Goal: Task Accomplishment & Management: Manage account settings

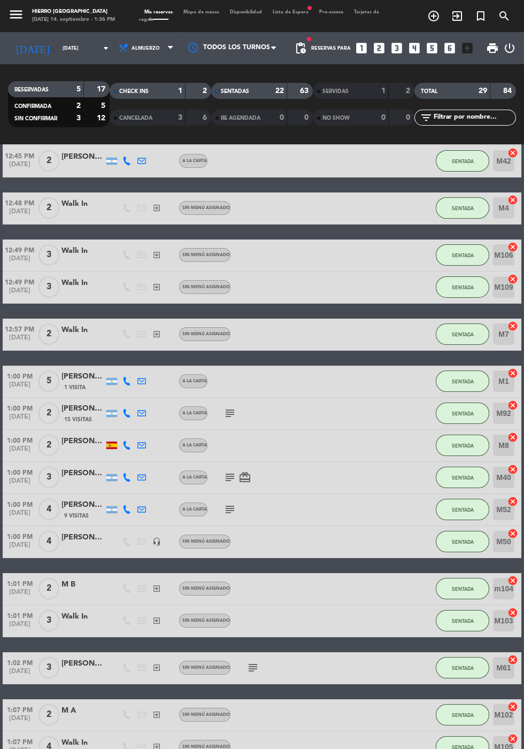
scroll to position [271, 0]
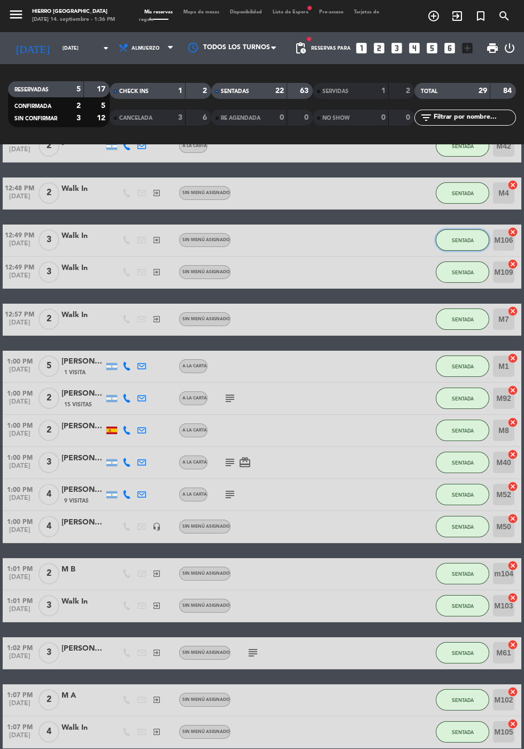
click at [464, 242] on span "SENTADA" at bounding box center [463, 240] width 22 height 6
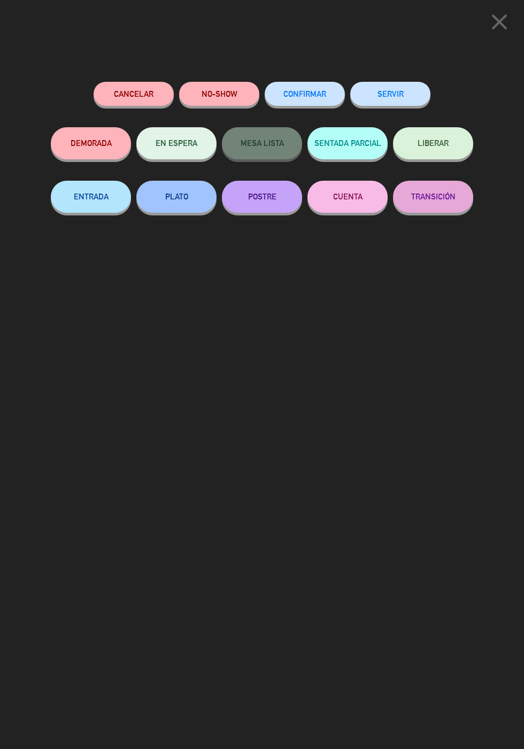
click at [498, 20] on icon "close" at bounding box center [499, 22] width 27 height 27
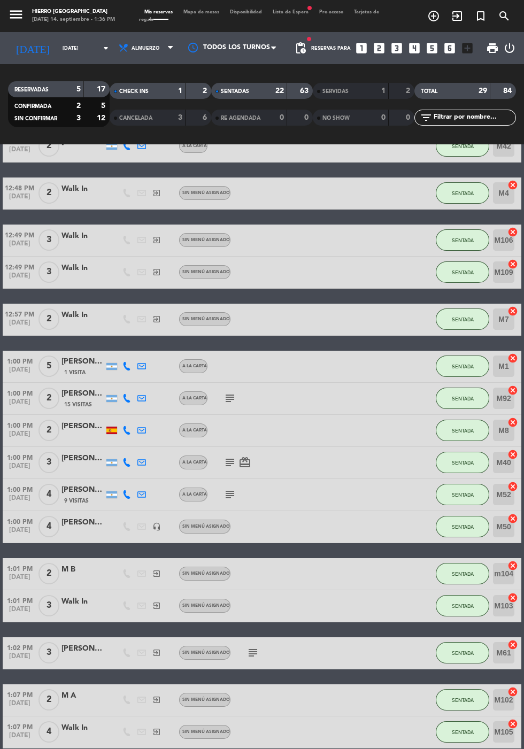
scroll to position [355, 0]
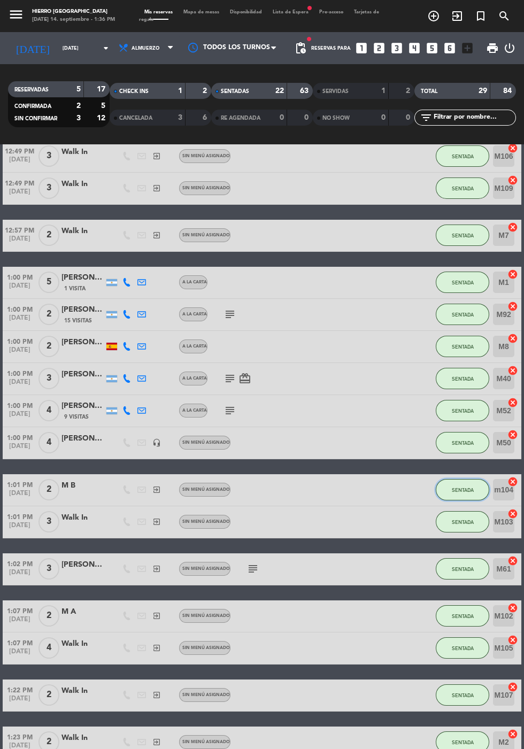
click at [464, 489] on span "SENTADA" at bounding box center [463, 490] width 22 height 6
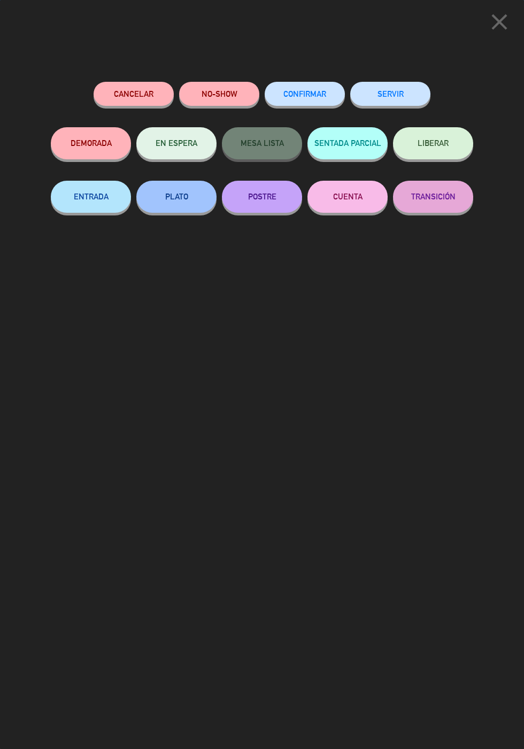
click at [378, 87] on button "SERVIR" at bounding box center [390, 94] width 80 height 24
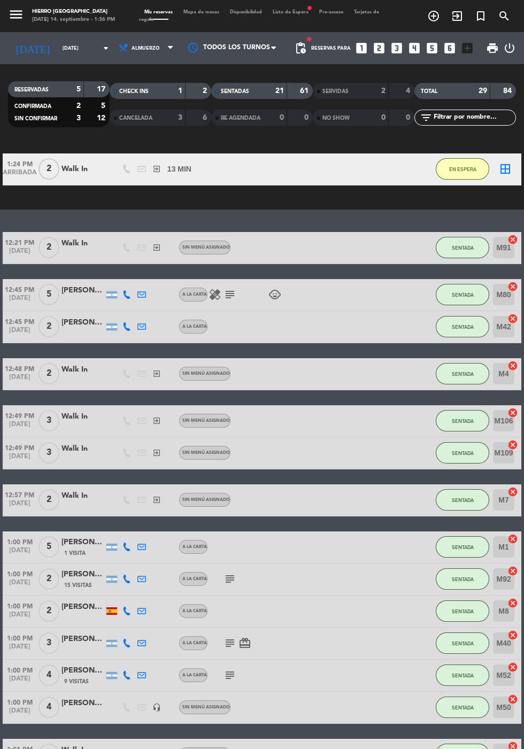
scroll to position [0, 0]
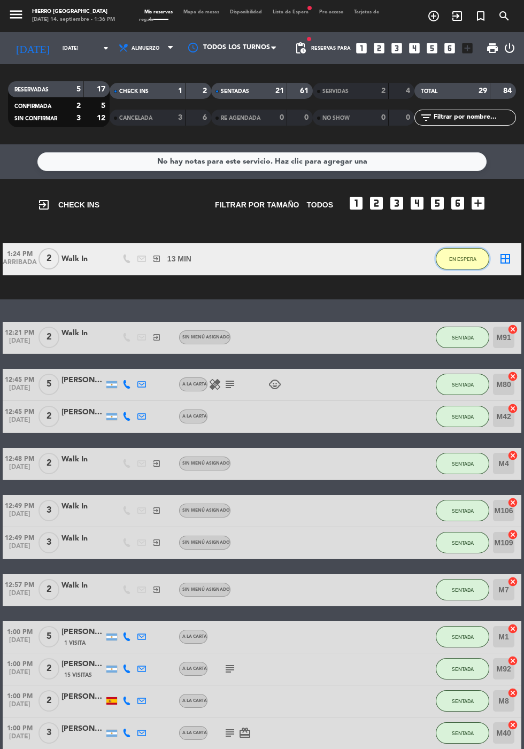
click at [458, 259] on span "EN ESPERA" at bounding box center [462, 259] width 27 height 6
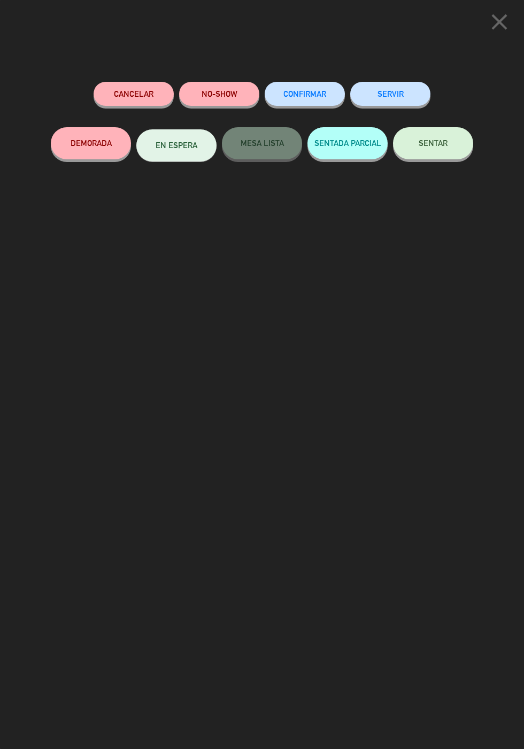
click at [442, 154] on button "SENTAR" at bounding box center [433, 143] width 80 height 32
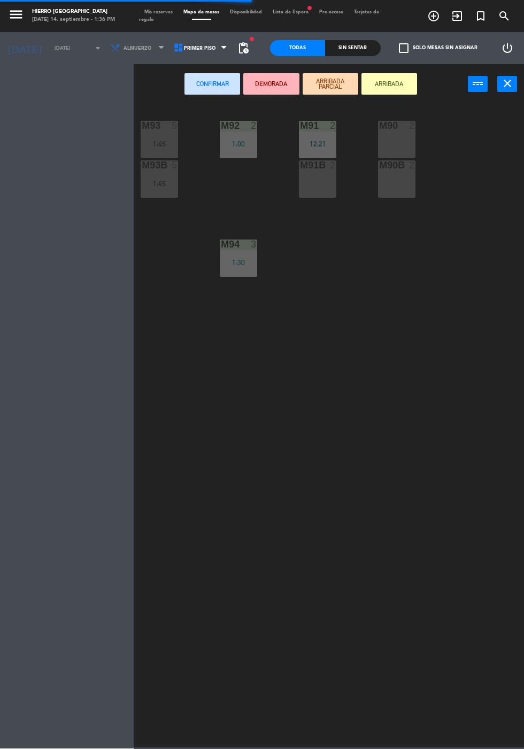
click at [161, 47] on span at bounding box center [164, 48] width 11 height 10
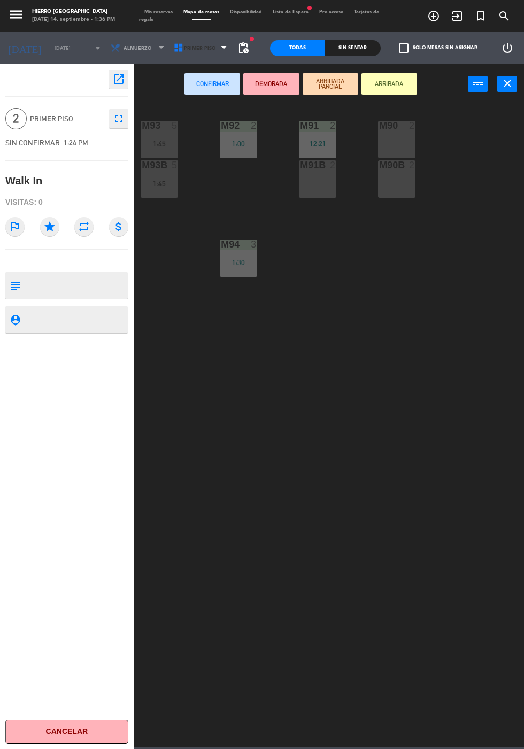
click at [173, 48] on icon at bounding box center [178, 48] width 11 height 11
click at [174, 129] on ng-component "menu [PERSON_NAME][GEOGRAPHIC_DATA][DATE] 14. septiembre - 1:36 PM Mis reservas…" at bounding box center [262, 374] width 524 height 748
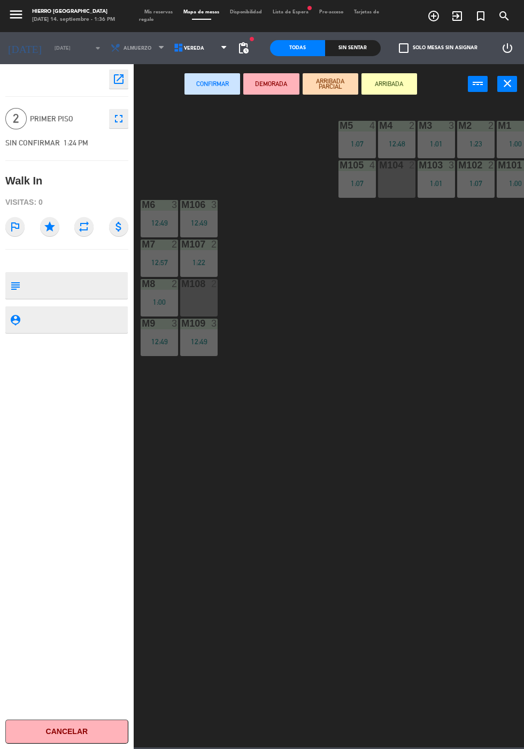
click at [399, 170] on div at bounding box center [397, 165] width 18 height 10
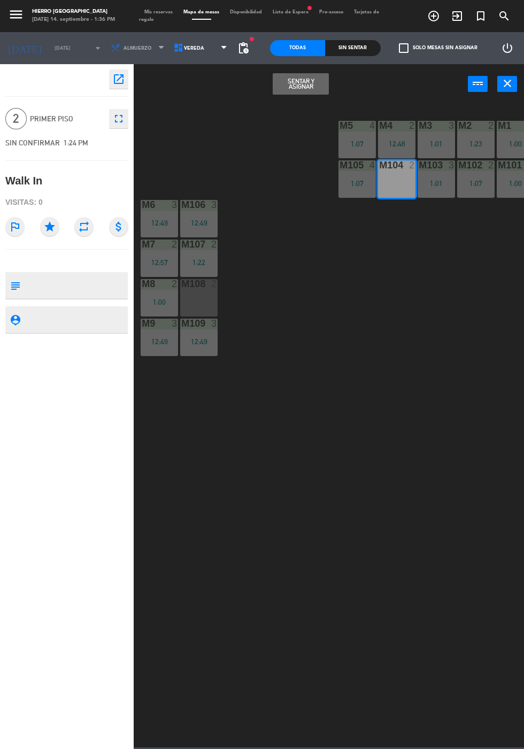
click at [276, 83] on button "Sentar y Asignar" at bounding box center [301, 83] width 56 height 21
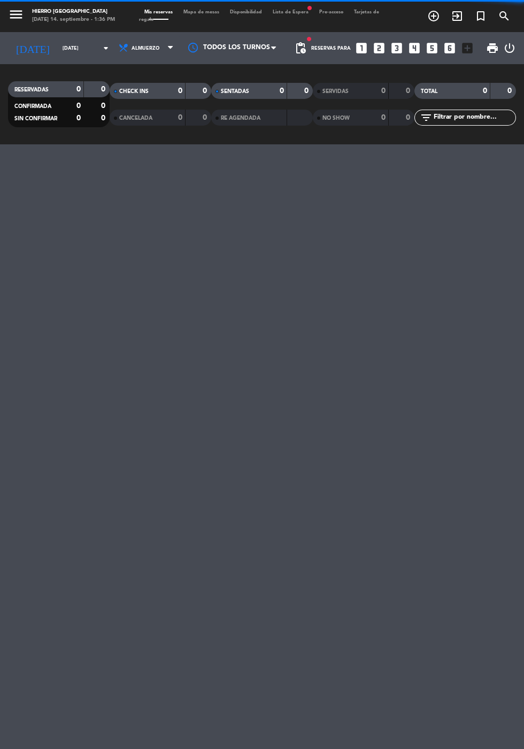
click at [177, 19] on span at bounding box center [158, 19] width 39 height 1
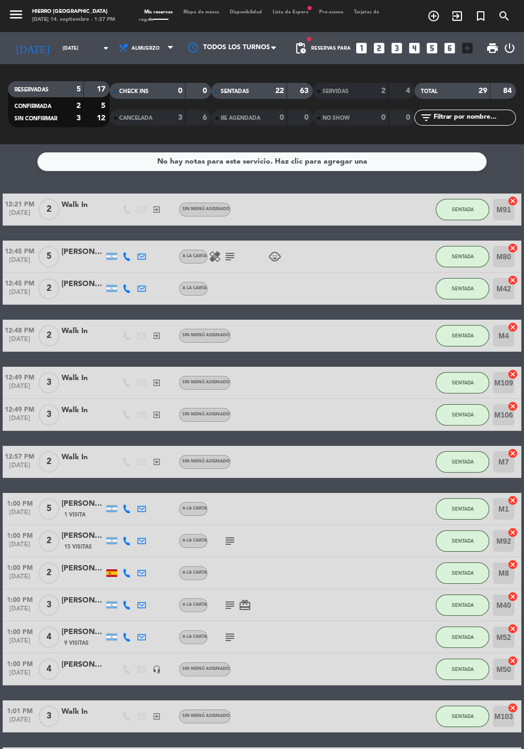
click at [205, 12] on span "Mapa de mesas" at bounding box center [201, 12] width 47 height 5
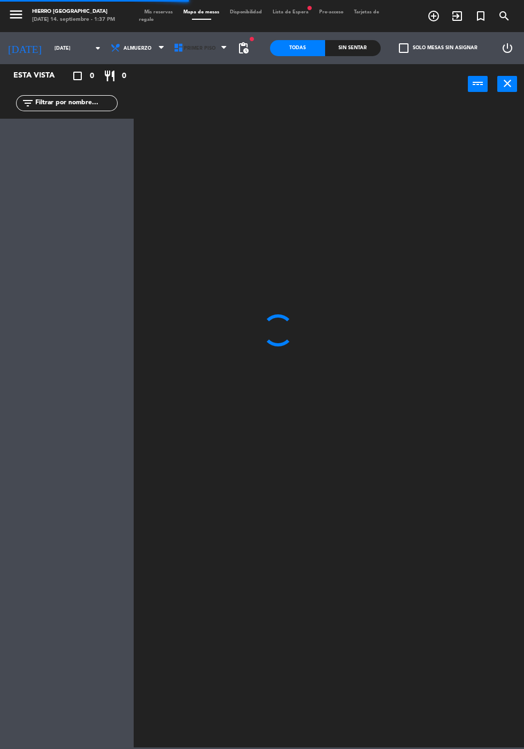
click at [189, 59] on span "Primer Piso" at bounding box center [201, 48] width 63 height 24
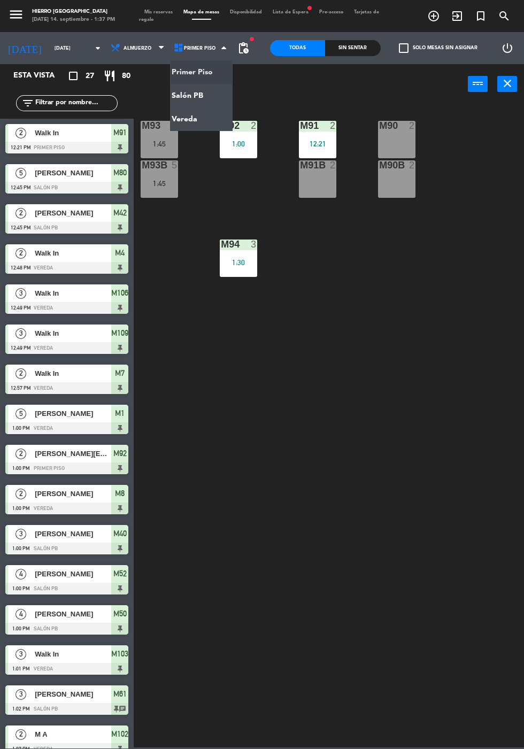
click at [147, 12] on span "Mis reservas" at bounding box center [158, 12] width 39 height 5
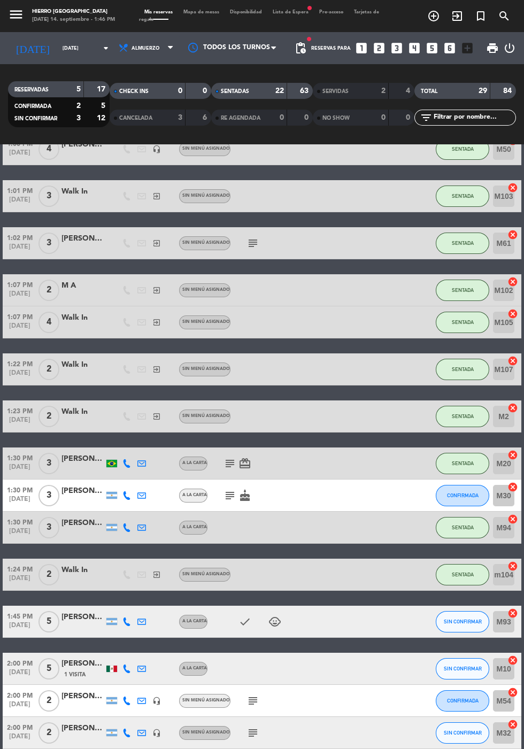
scroll to position [513, 0]
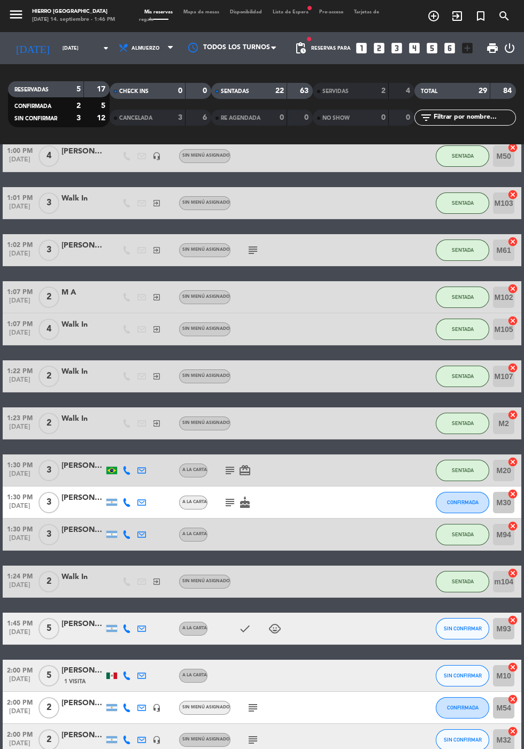
click at [251, 702] on icon "subject" at bounding box center [253, 708] width 13 height 13
click at [466, 715] on button "CONFIRMADA" at bounding box center [462, 707] width 53 height 21
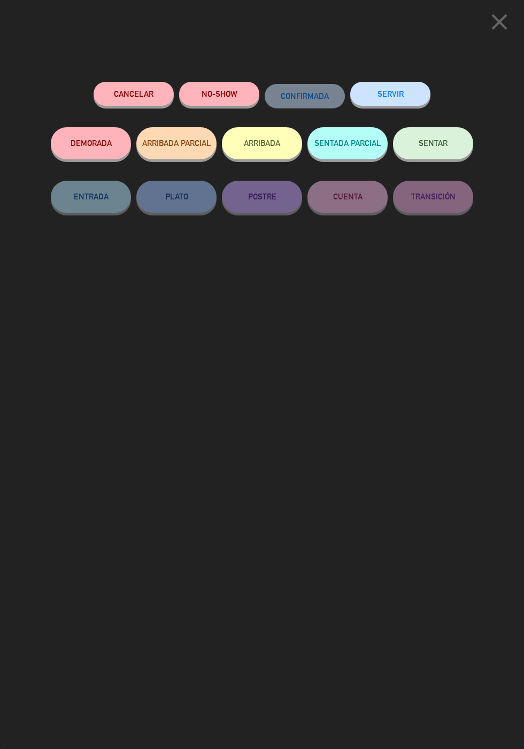
scroll to position [520, 0]
click at [444, 148] on span "SENTAR" at bounding box center [433, 142] width 29 height 9
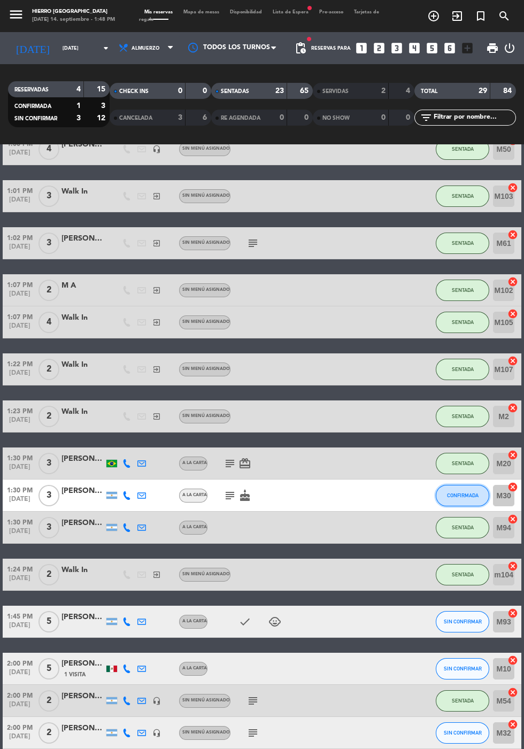
click at [463, 486] on button "CONFIRMADA" at bounding box center [462, 495] width 53 height 21
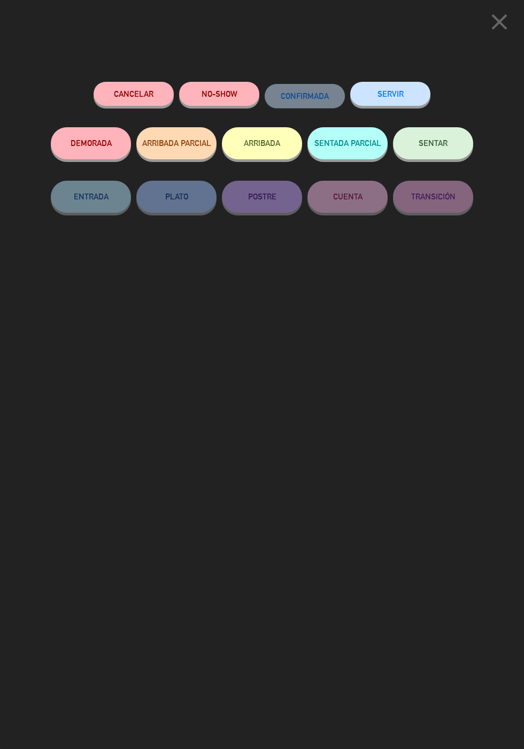
click at [240, 88] on button "NO-SHOW" at bounding box center [219, 94] width 80 height 24
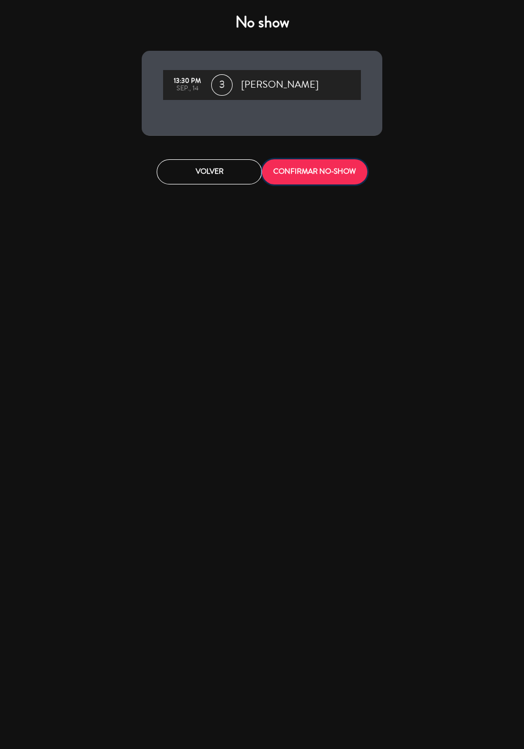
click at [335, 167] on button "CONFIRMAR NO-SHOW" at bounding box center [314, 171] width 105 height 25
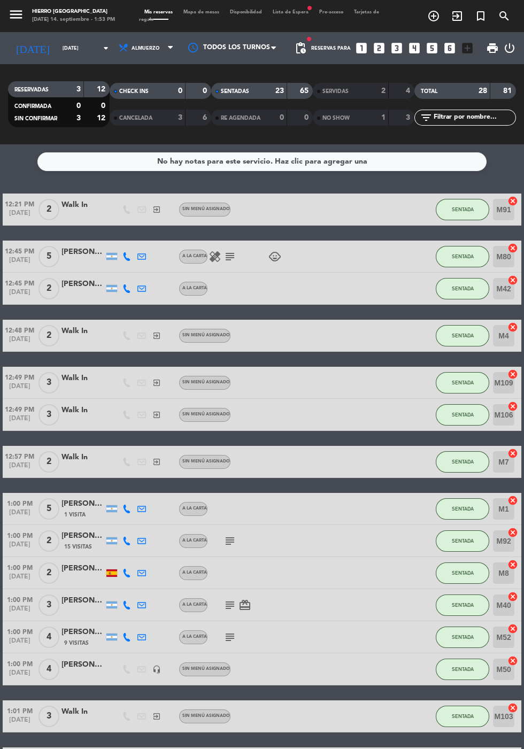
scroll to position [0, 0]
click at [456, 207] on span "SENTADA" at bounding box center [463, 209] width 22 height 6
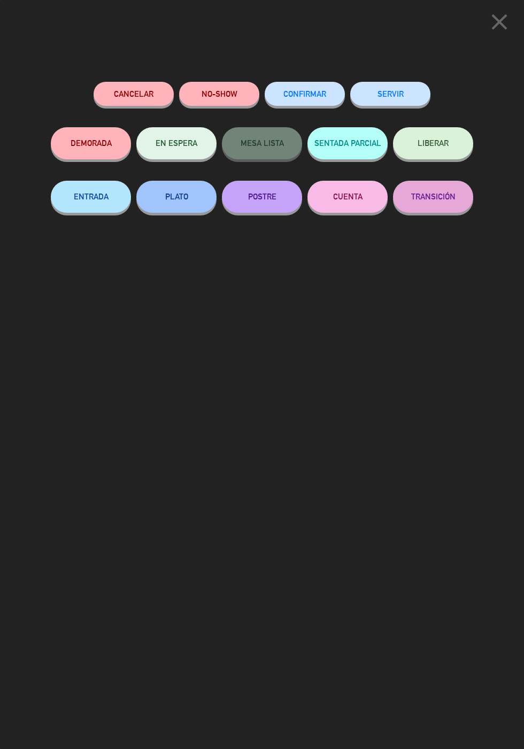
click at [401, 92] on button "SERVIR" at bounding box center [390, 94] width 80 height 24
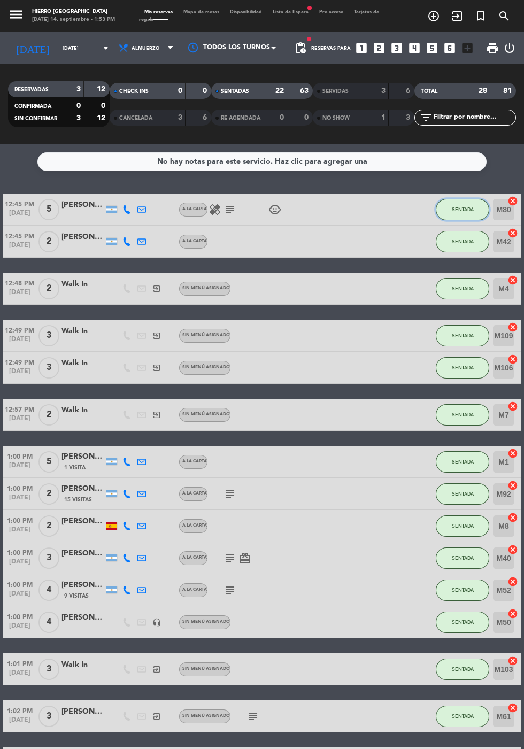
click at [436, 206] on button "SENTADA" at bounding box center [462, 209] width 53 height 21
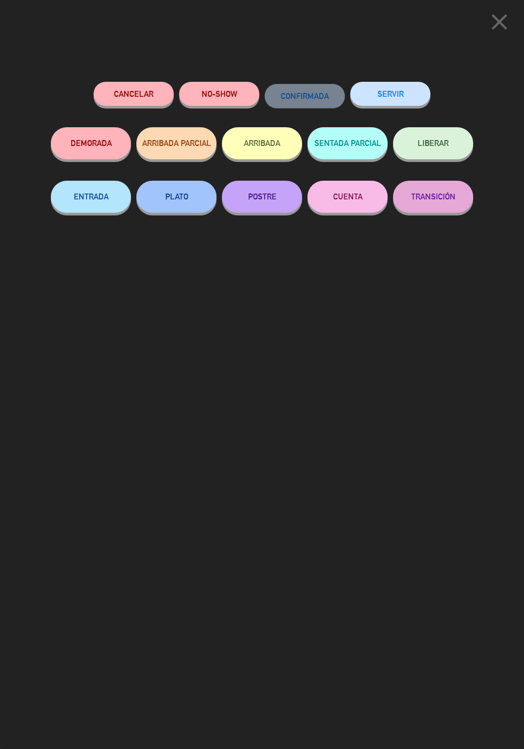
click at [402, 96] on button "SERVIR" at bounding box center [390, 94] width 80 height 24
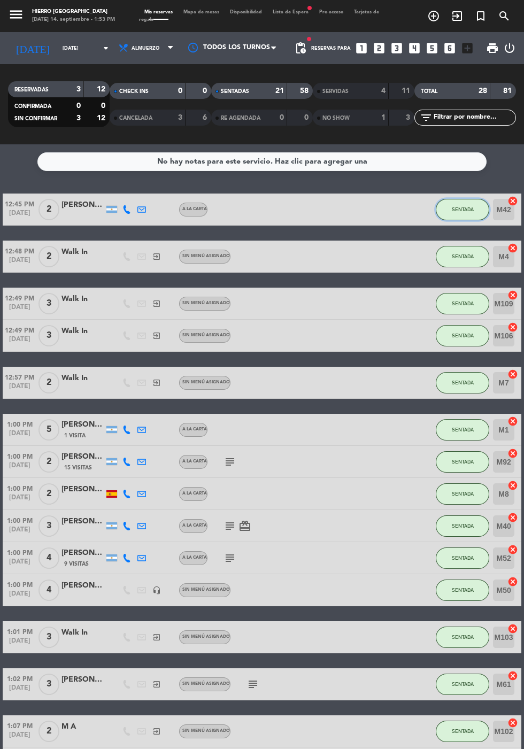
click at [449, 216] on button "SENTADA" at bounding box center [462, 209] width 53 height 21
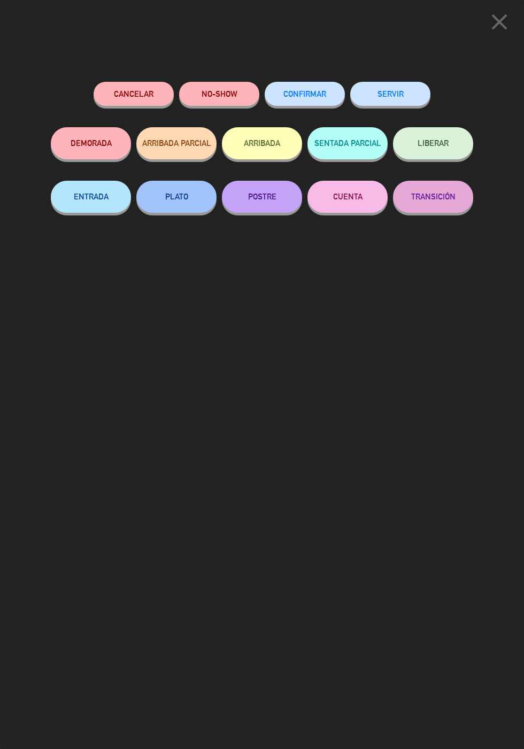
click at [399, 101] on button "SERVIR" at bounding box center [390, 94] width 80 height 24
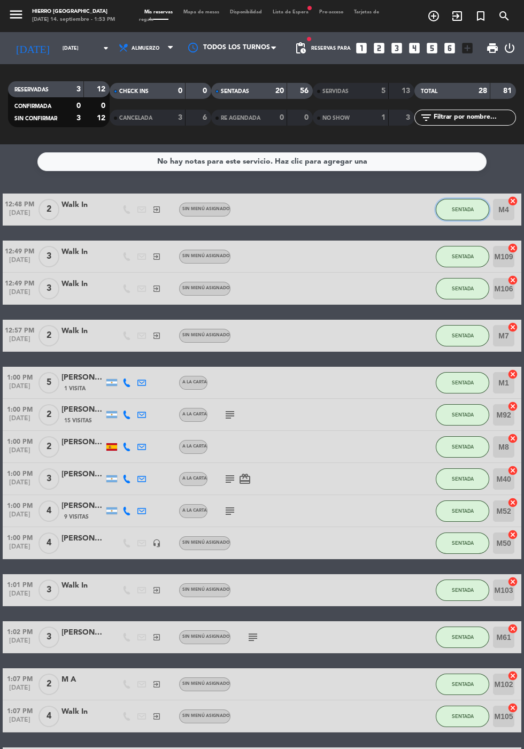
click at [453, 216] on button "SENTADA" at bounding box center [462, 209] width 53 height 21
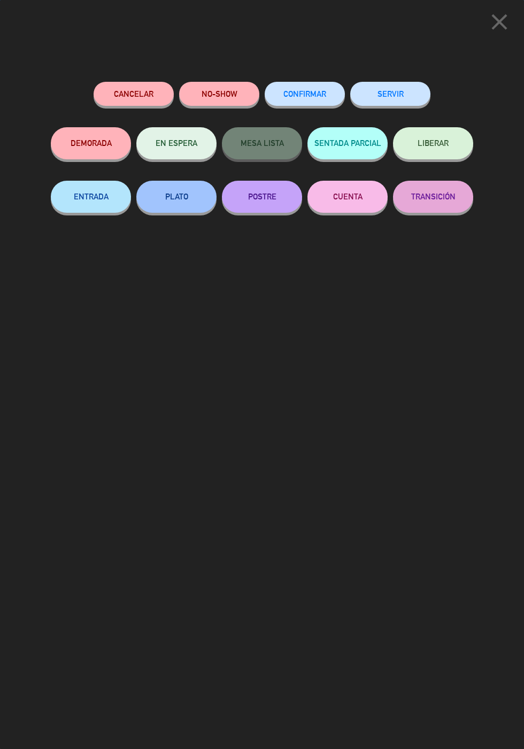
click at [414, 100] on button "SERVIR" at bounding box center [390, 94] width 80 height 24
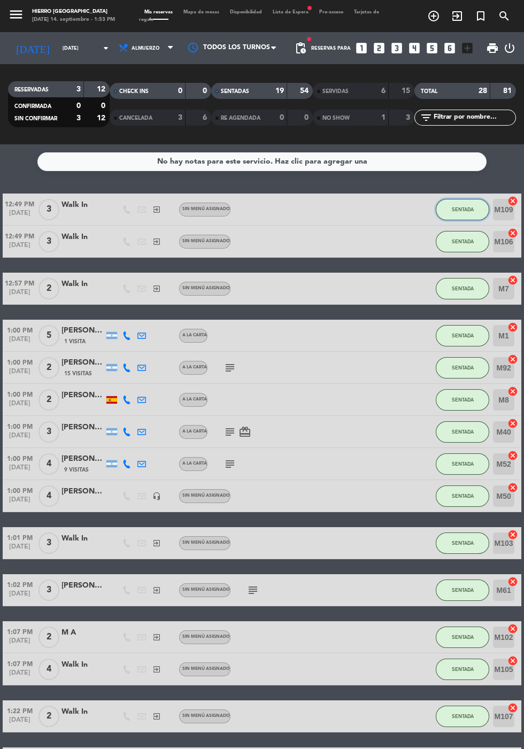
click at [469, 203] on button "SENTADA" at bounding box center [462, 209] width 53 height 21
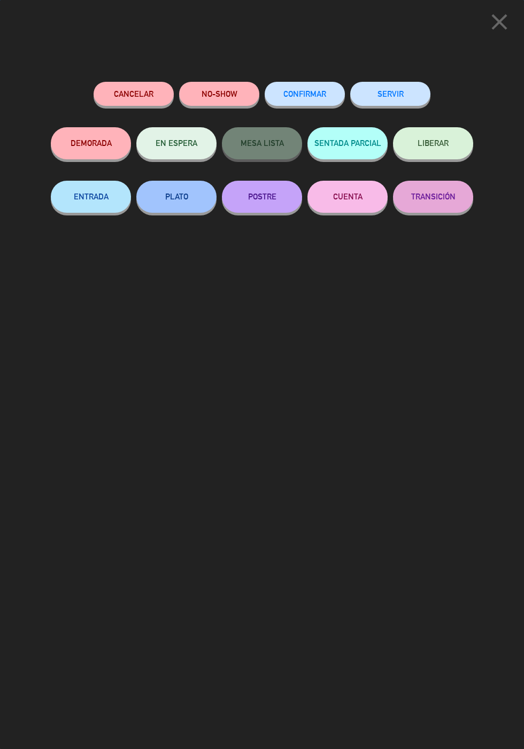
click at [409, 85] on button "SERVIR" at bounding box center [390, 94] width 80 height 24
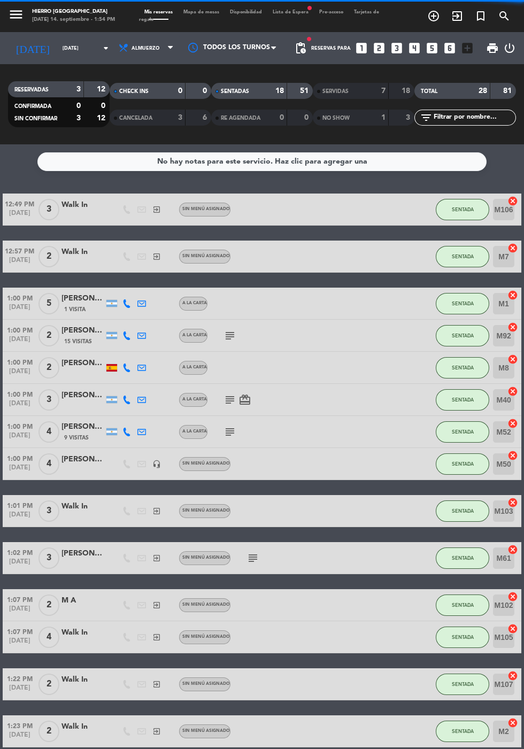
click at [456, 230] on div "12:49 PM [DATE] 3 Walk In exit_to_app Sin menú asignado SENTADA M106 cancel 12:…" at bounding box center [262, 613] width 519 height 838
click at [469, 217] on button "SENTADA" at bounding box center [462, 209] width 53 height 21
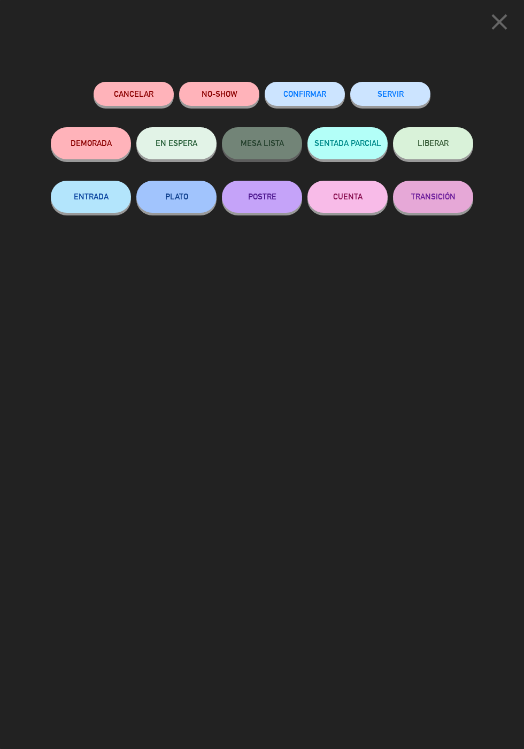
click at [414, 101] on button "SERVIR" at bounding box center [390, 94] width 80 height 24
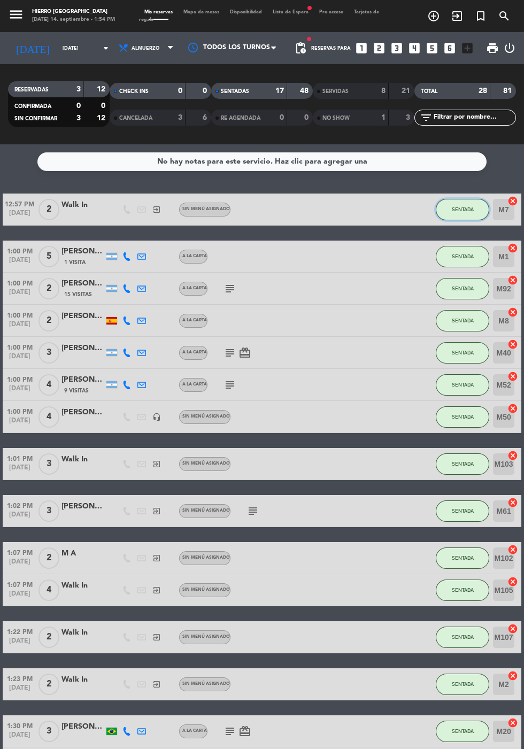
click at [463, 209] on span "SENTADA" at bounding box center [463, 209] width 22 height 6
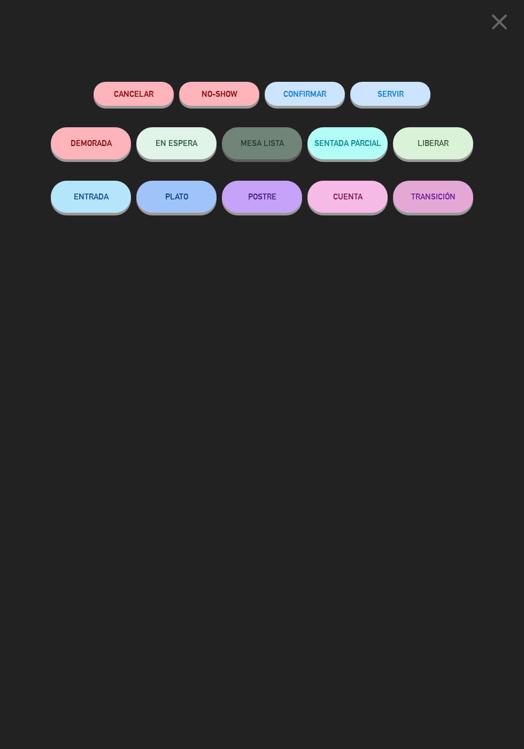
click at [397, 103] on button "SERVIR" at bounding box center [390, 94] width 80 height 24
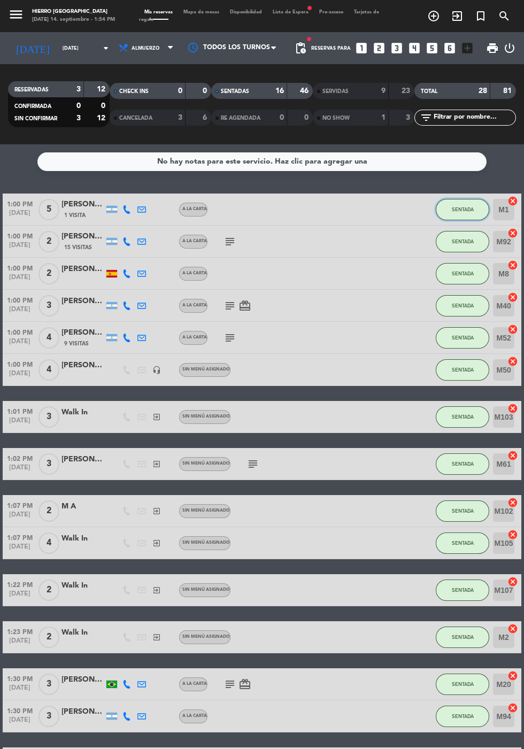
click at [455, 212] on span "SENTADA" at bounding box center [463, 209] width 22 height 6
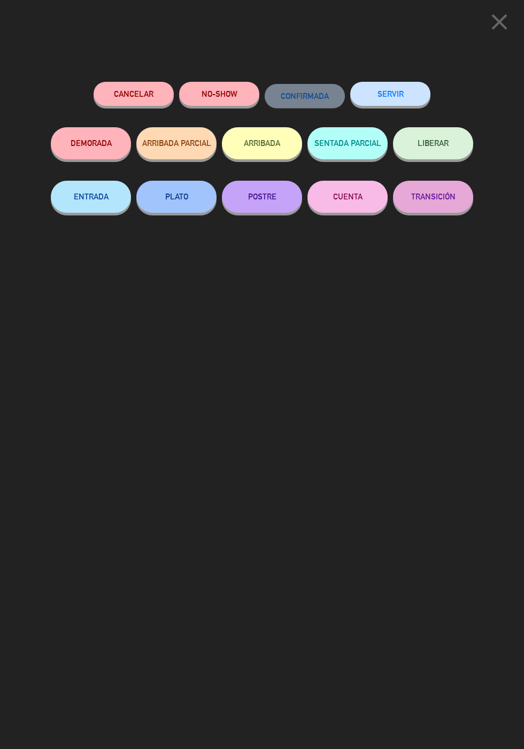
click at [383, 101] on button "SERVIR" at bounding box center [390, 94] width 80 height 24
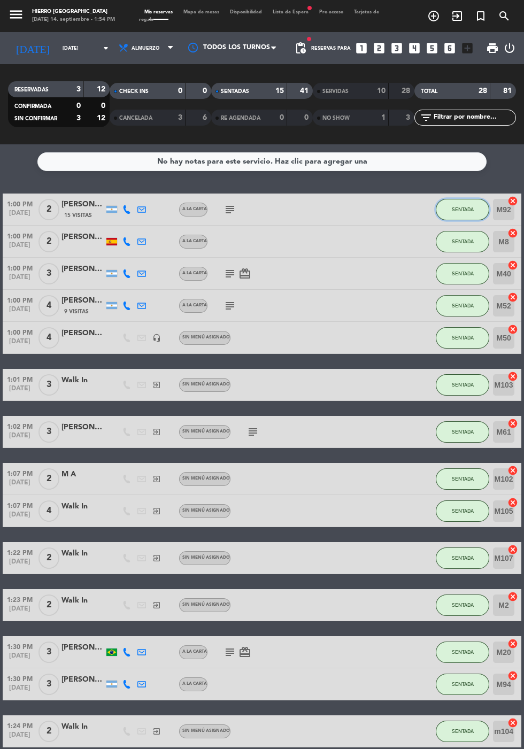
click at [470, 209] on span "SENTADA" at bounding box center [463, 209] width 22 height 6
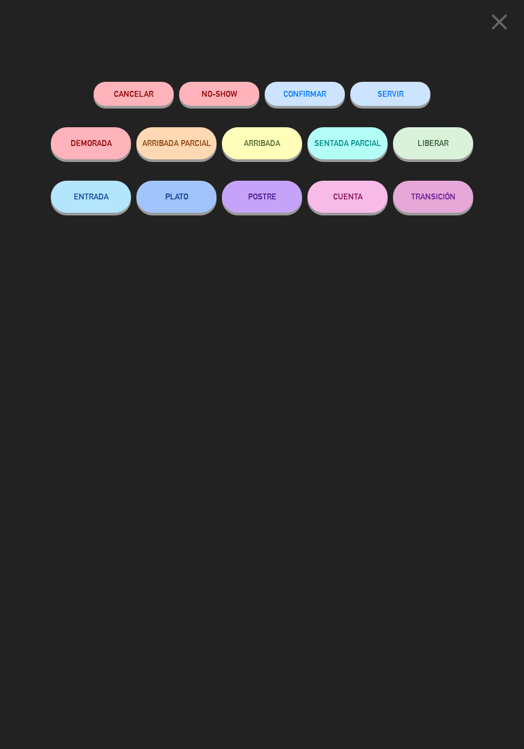
click at [378, 89] on button "SERVIR" at bounding box center [390, 94] width 80 height 24
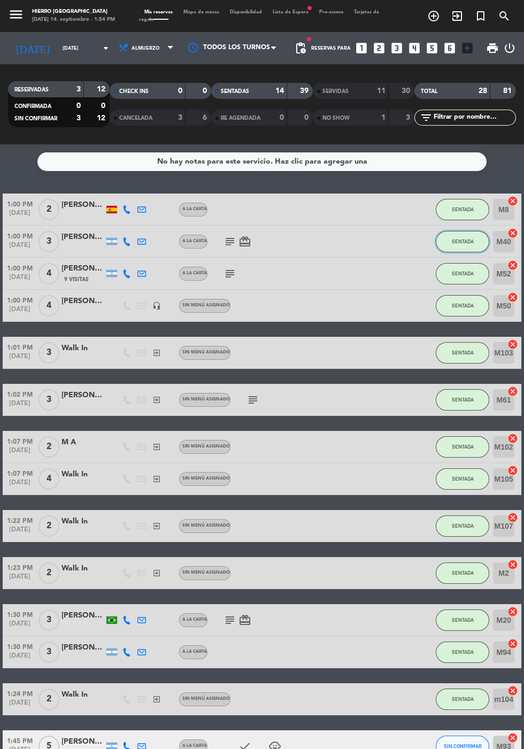
click at [459, 241] on span "SENTADA" at bounding box center [463, 241] width 22 height 6
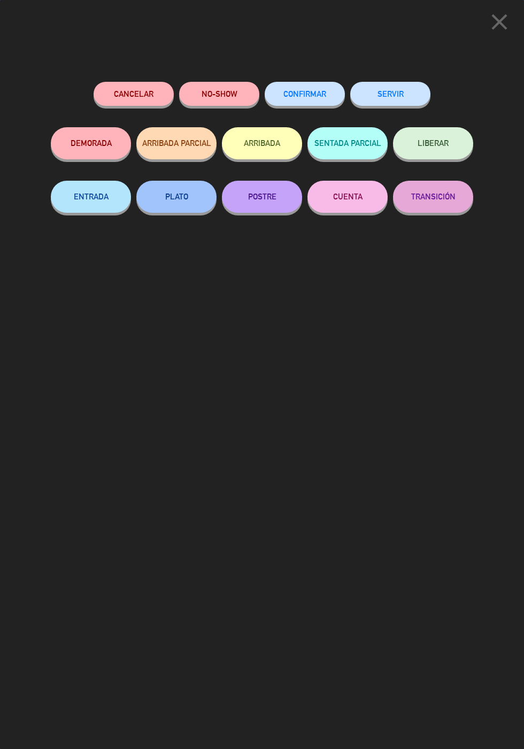
click at [380, 89] on button "SERVIR" at bounding box center [390, 94] width 80 height 24
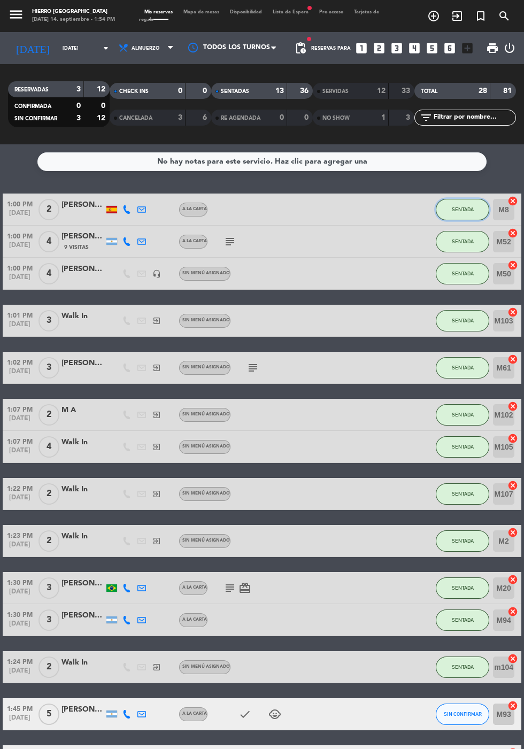
click at [443, 213] on button "SENTADA" at bounding box center [462, 209] width 53 height 21
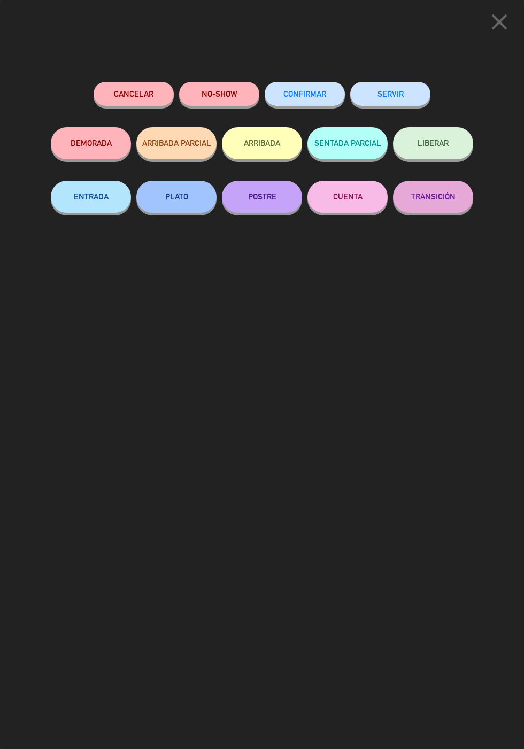
click at [395, 92] on button "SERVIR" at bounding box center [390, 94] width 80 height 24
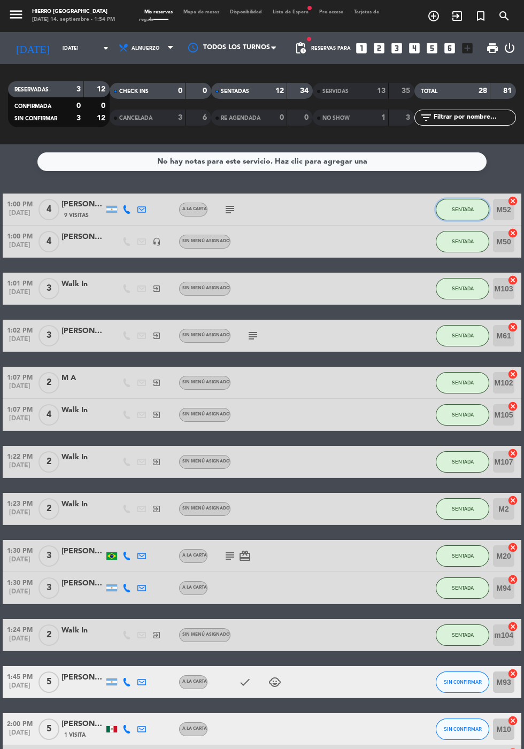
click at [446, 206] on button "SENTADA" at bounding box center [462, 209] width 53 height 21
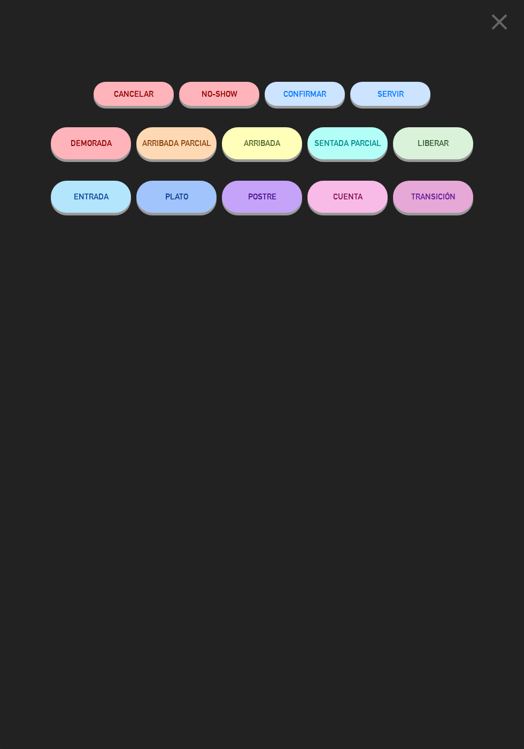
click at [400, 102] on button "SERVIR" at bounding box center [390, 94] width 80 height 24
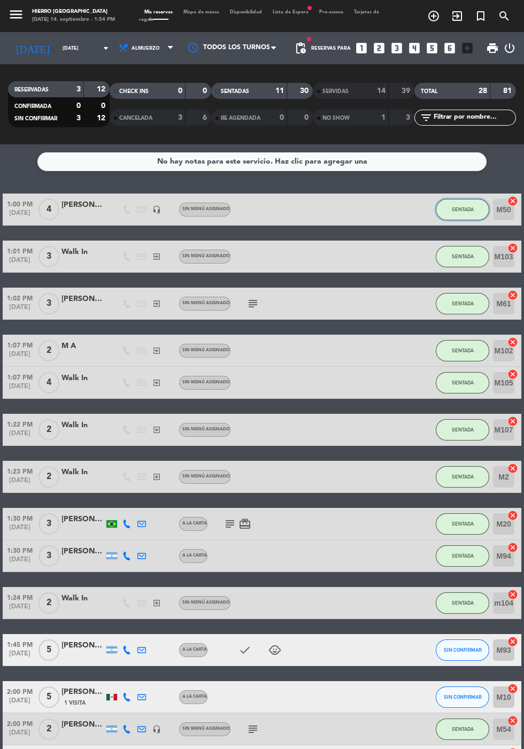
click at [445, 201] on button "SENTADA" at bounding box center [462, 209] width 53 height 21
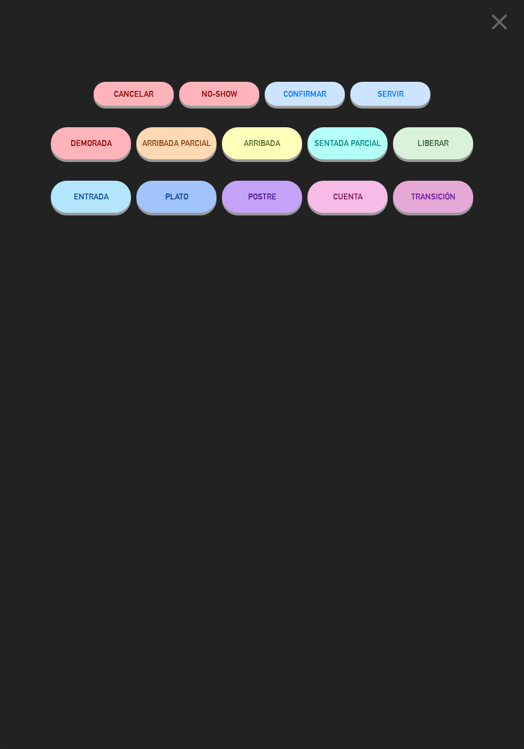
click at [382, 102] on button "SERVIR" at bounding box center [390, 94] width 80 height 24
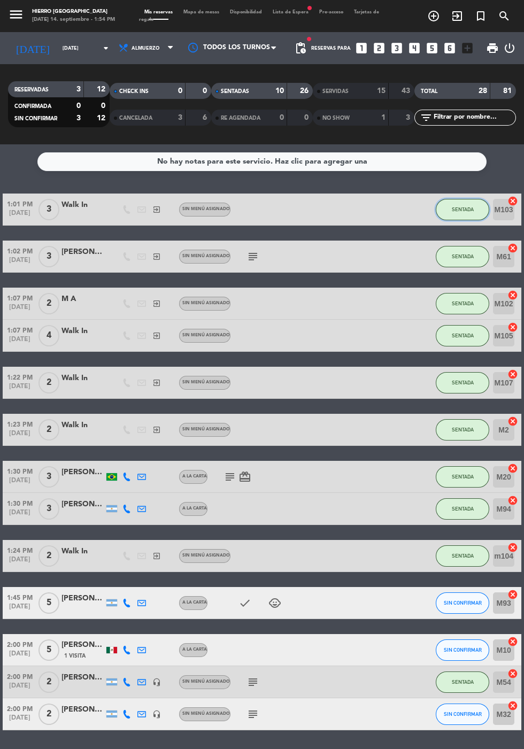
click at [448, 212] on button "SENTADA" at bounding box center [462, 209] width 53 height 21
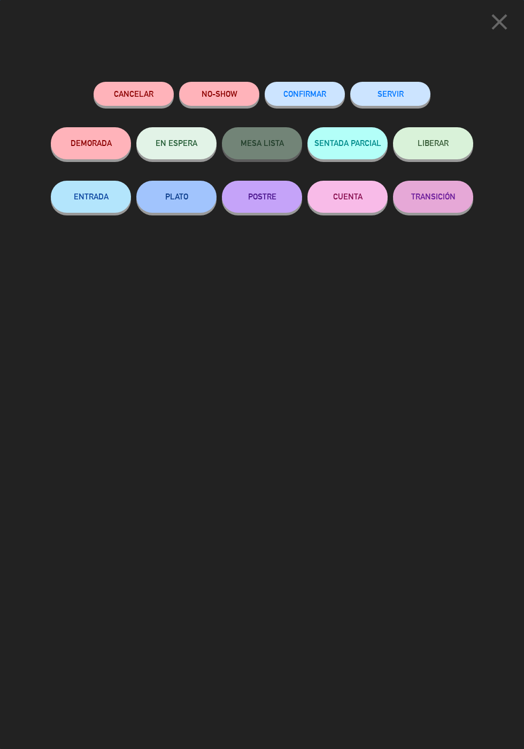
click at [380, 101] on button "SERVIR" at bounding box center [390, 94] width 80 height 24
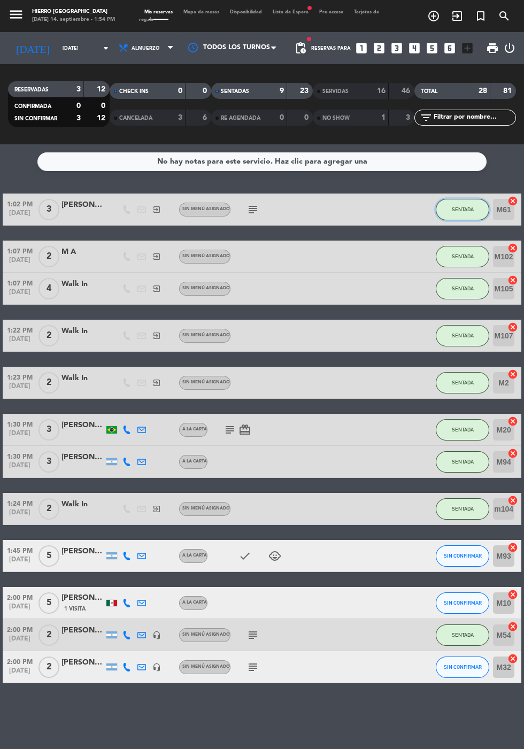
click at [469, 216] on button "SENTADA" at bounding box center [462, 209] width 53 height 21
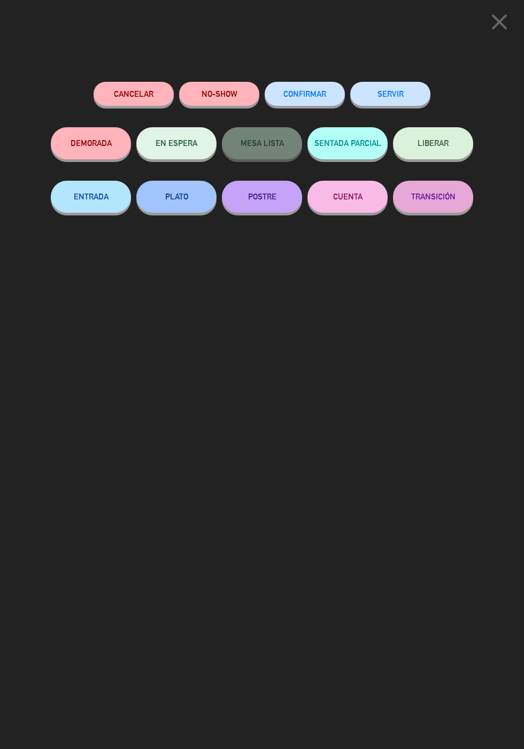
click at [399, 83] on button "SERVIR" at bounding box center [390, 94] width 80 height 24
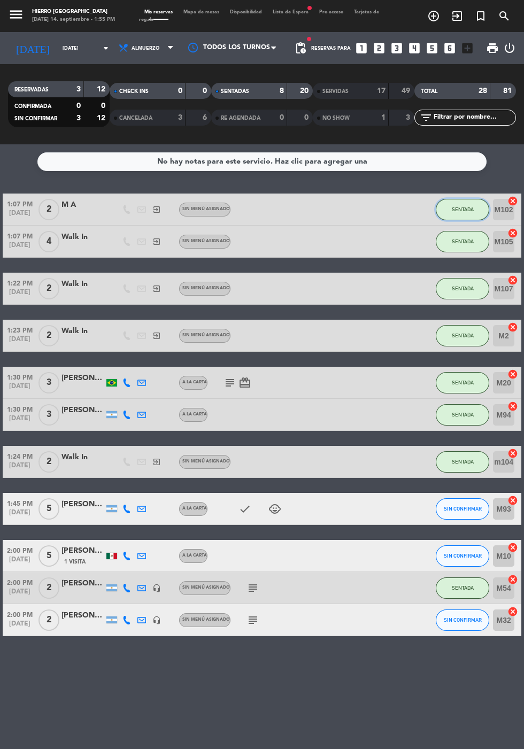
click at [446, 201] on button "SENTADA" at bounding box center [462, 209] width 53 height 21
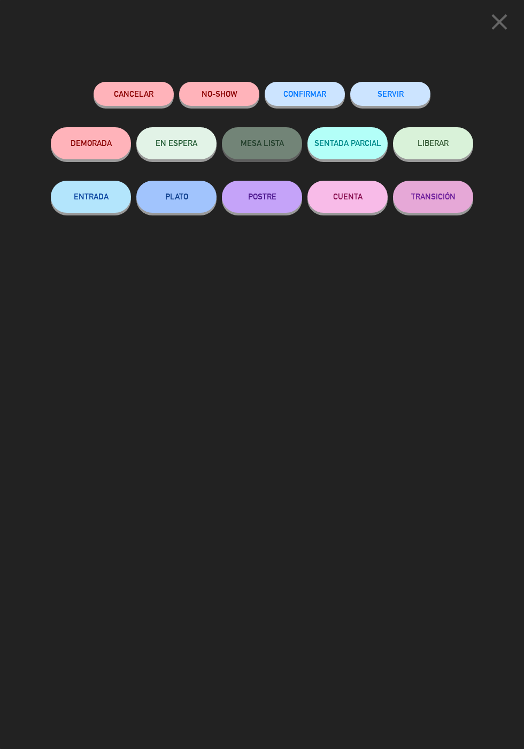
click at [398, 95] on button "SERVIR" at bounding box center [390, 94] width 80 height 24
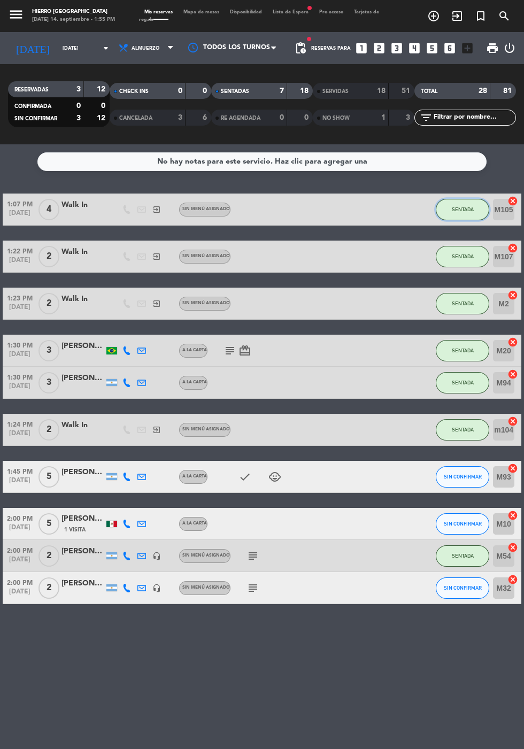
click at [457, 212] on span "SENTADA" at bounding box center [463, 209] width 22 height 6
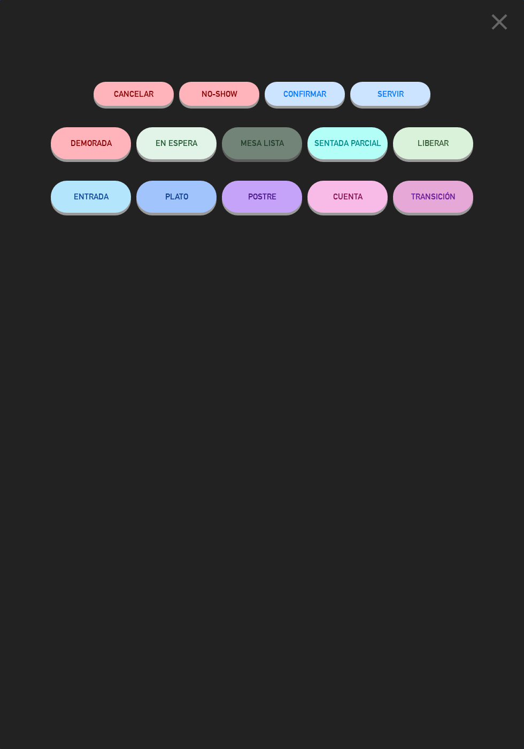
click at [397, 84] on button "SERVIR" at bounding box center [390, 94] width 80 height 24
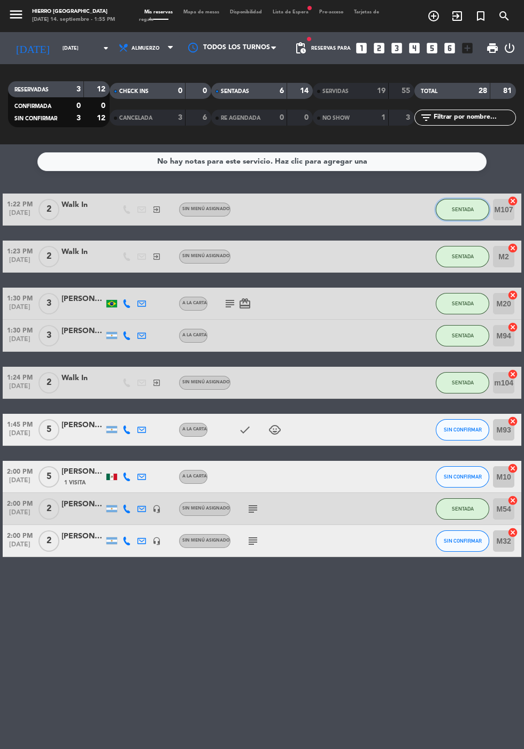
click at [463, 217] on button "SENTADA" at bounding box center [462, 209] width 53 height 21
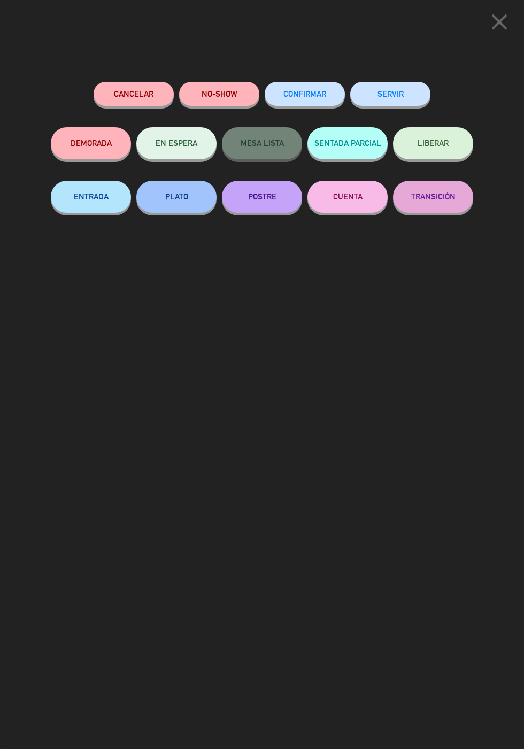
click at [411, 105] on button "SERVIR" at bounding box center [390, 94] width 80 height 24
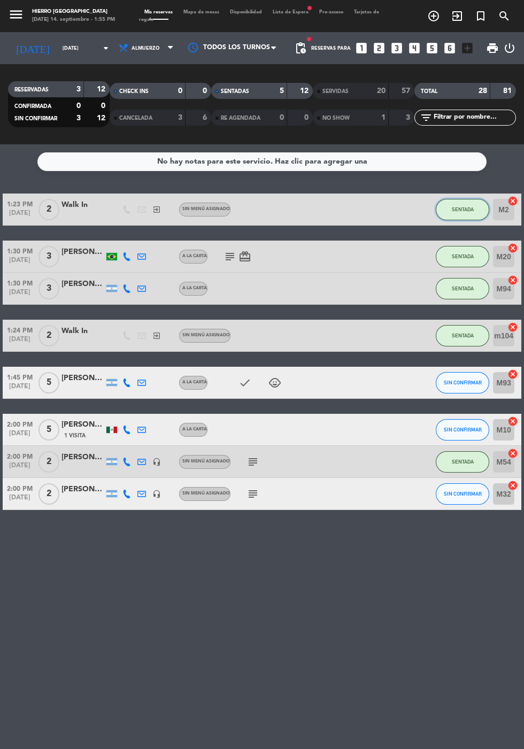
click at [448, 217] on button "SENTADA" at bounding box center [462, 209] width 53 height 21
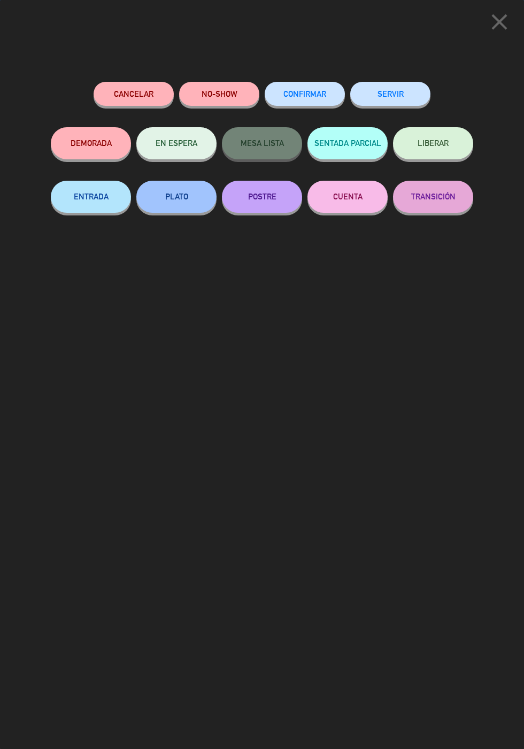
click at [394, 101] on button "SERVIR" at bounding box center [390, 94] width 80 height 24
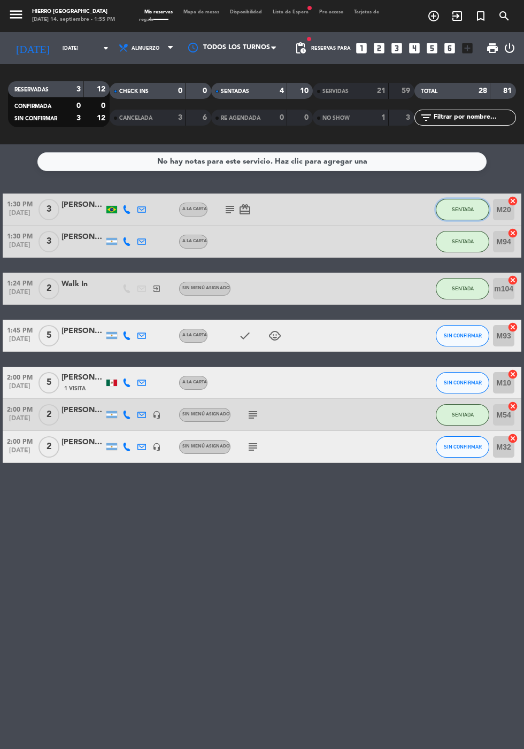
click at [461, 218] on button "SENTADA" at bounding box center [462, 209] width 53 height 21
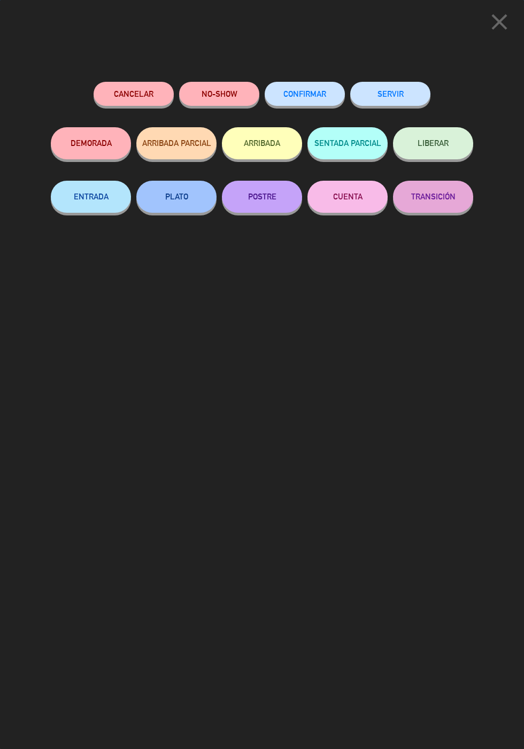
click at [401, 86] on button "SERVIR" at bounding box center [390, 94] width 80 height 24
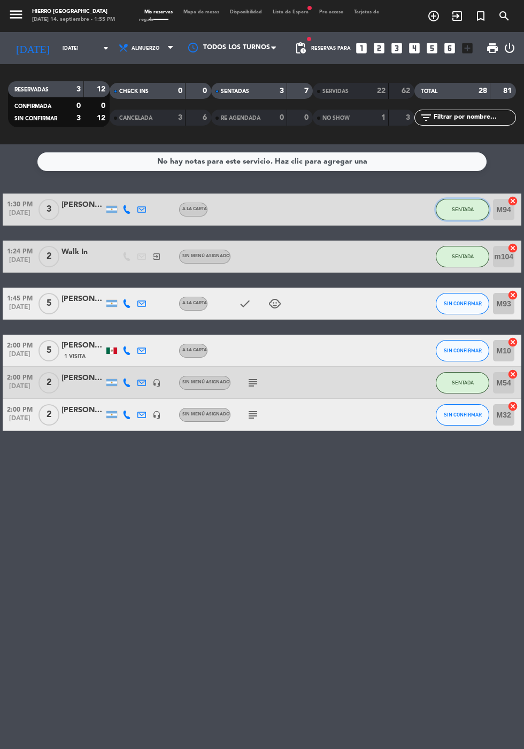
click at [459, 200] on button "SENTADA" at bounding box center [462, 209] width 53 height 21
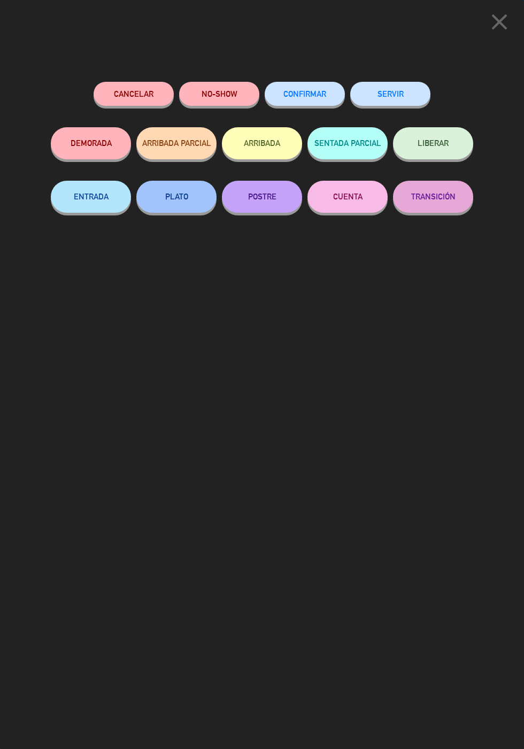
click at [384, 97] on button "SERVIR" at bounding box center [390, 94] width 80 height 24
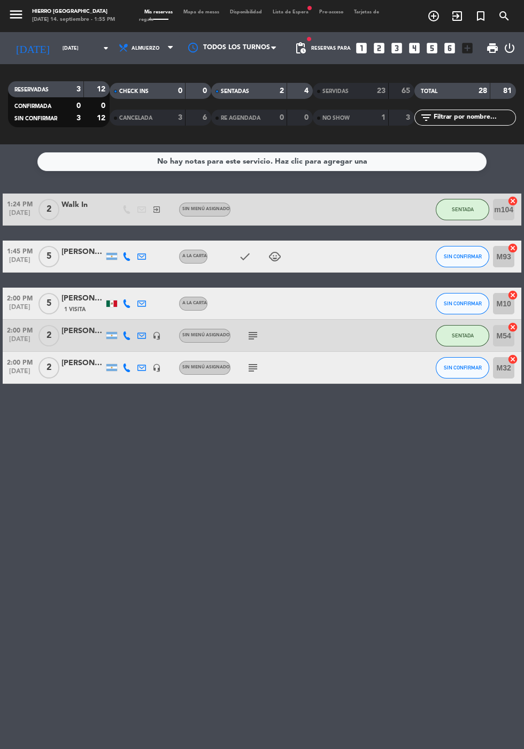
scroll to position [11, 0]
click at [444, 199] on button "SENTADA" at bounding box center [462, 209] width 53 height 21
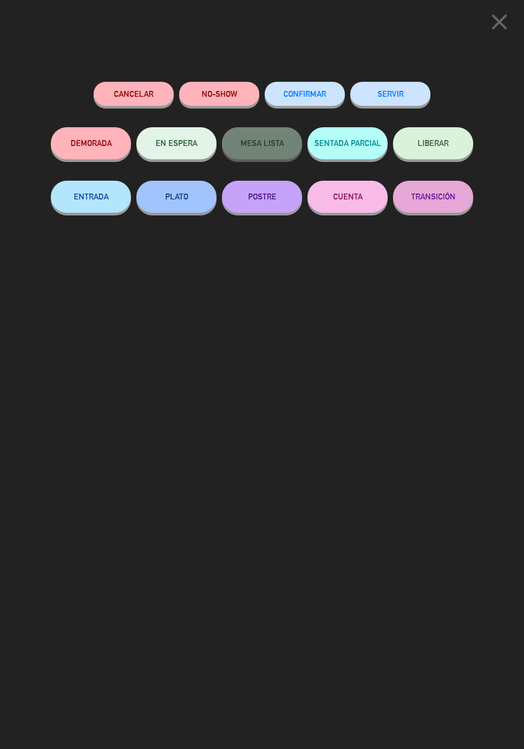
click at [400, 95] on button "SERVIR" at bounding box center [390, 94] width 80 height 24
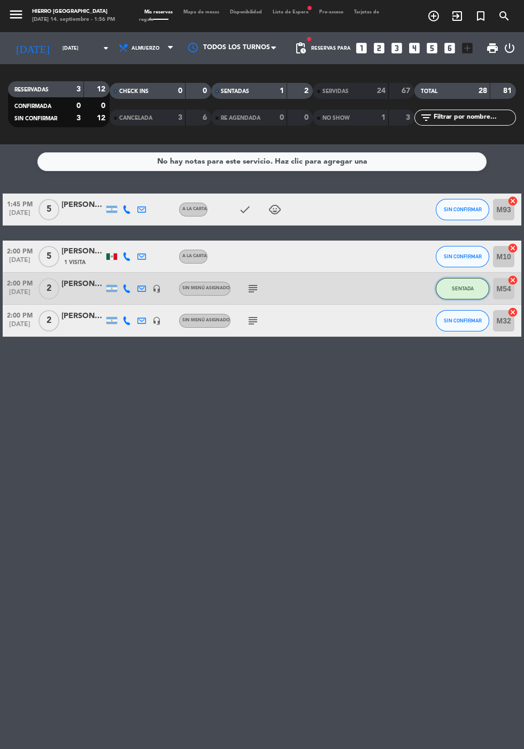
click at [467, 286] on span "SENTADA" at bounding box center [463, 289] width 22 height 6
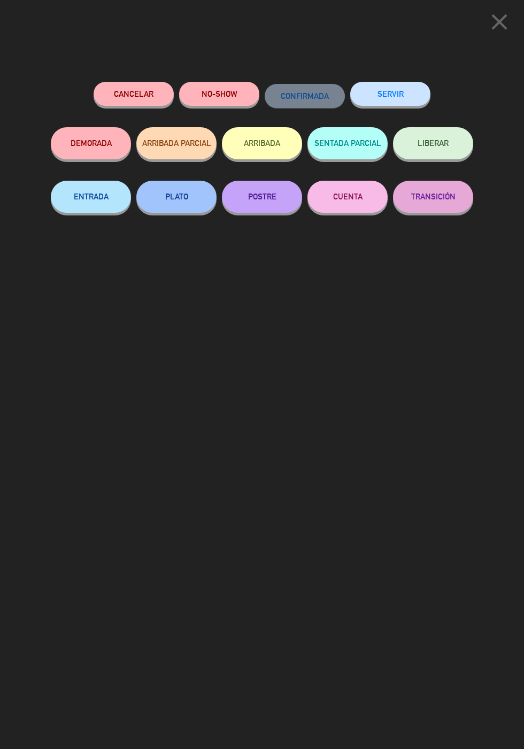
click at [382, 102] on button "SERVIR" at bounding box center [390, 94] width 80 height 24
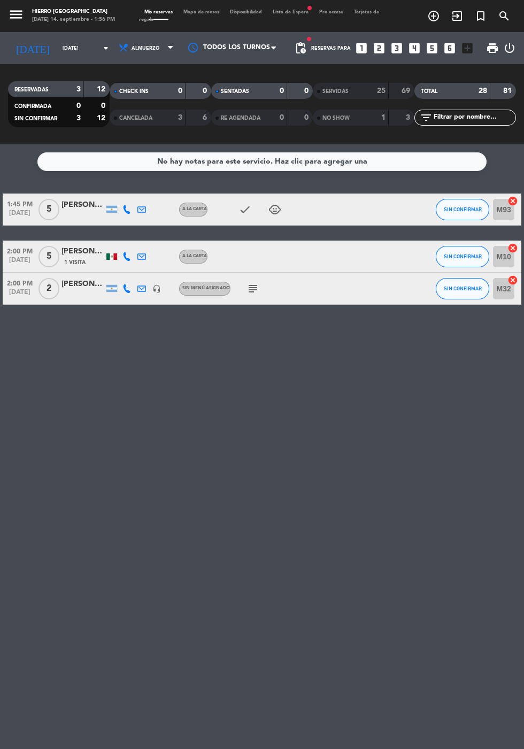
click at [466, 174] on div "No hay notas para este servicio. Haz clic para agregar una 1:45 PM [DATE] 5 [PE…" at bounding box center [262, 446] width 524 height 605
click at [450, 202] on button "SIN CONFIRMAR" at bounding box center [462, 209] width 53 height 21
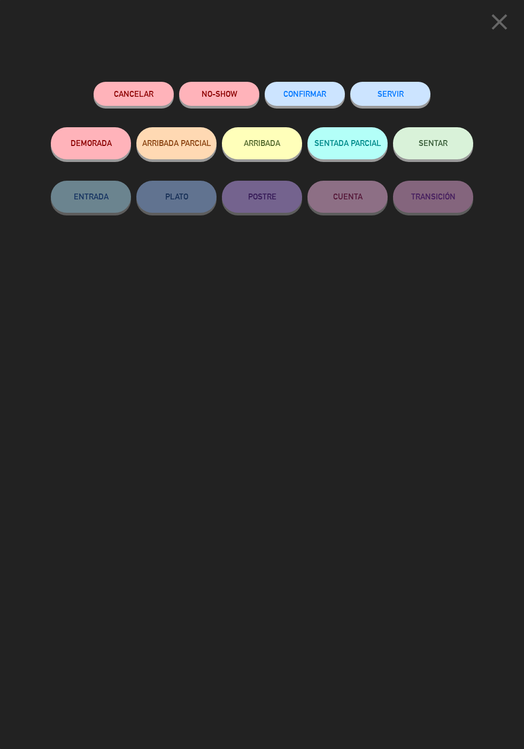
click at [499, 35] on span "close" at bounding box center [499, 32] width 27 height 9
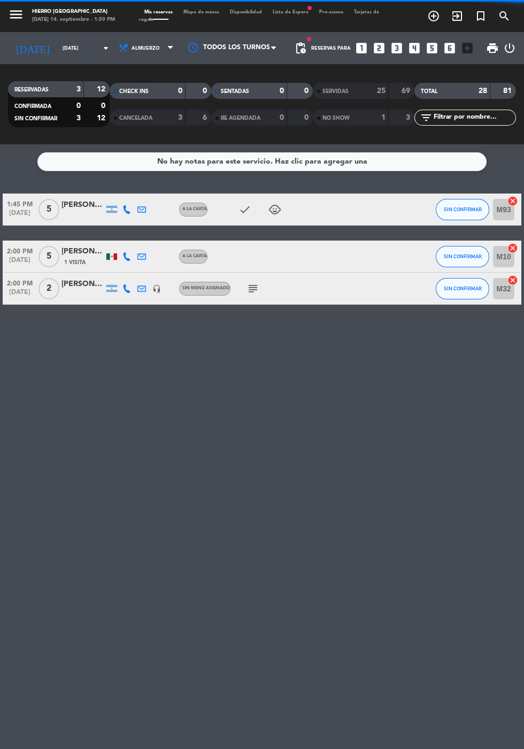
scroll to position [7, 0]
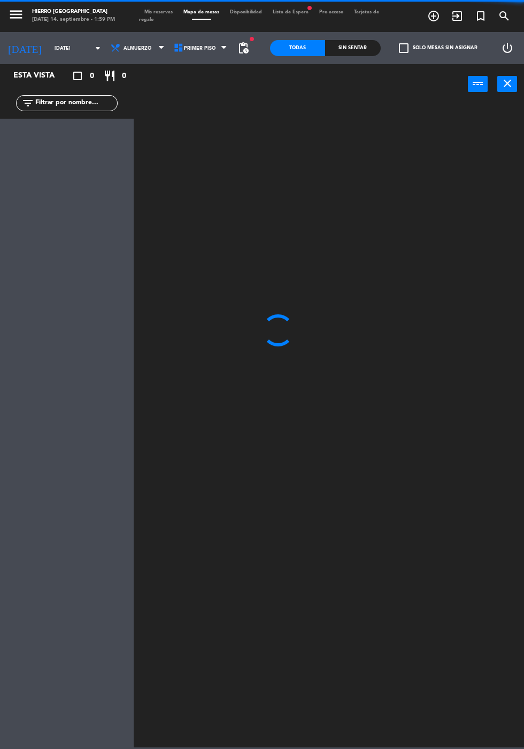
scroll to position [18, 0]
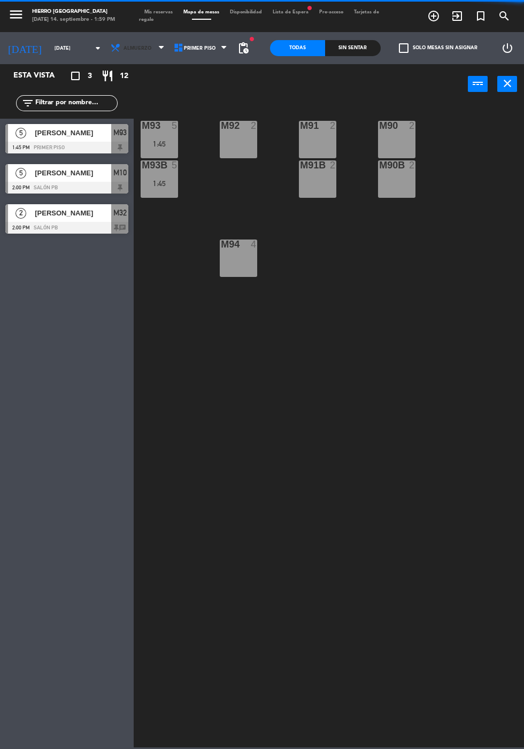
click at [149, 37] on span "Almuerzo" at bounding box center [138, 48] width 63 height 24
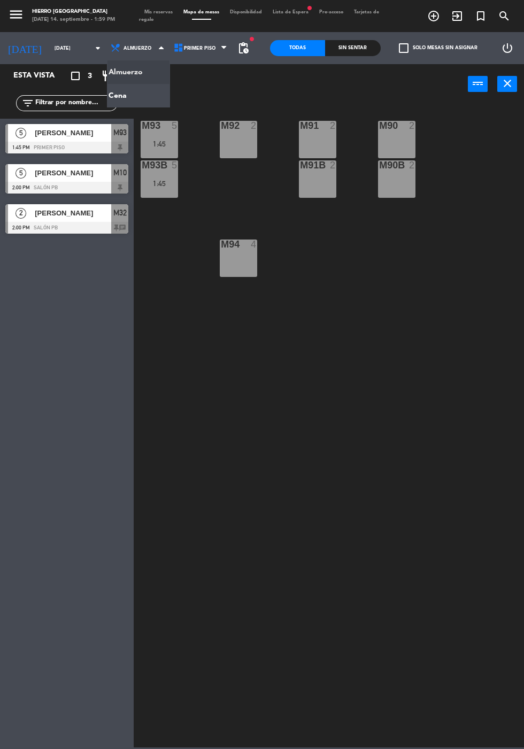
click at [164, 10] on span "Mis reservas" at bounding box center [158, 12] width 39 height 5
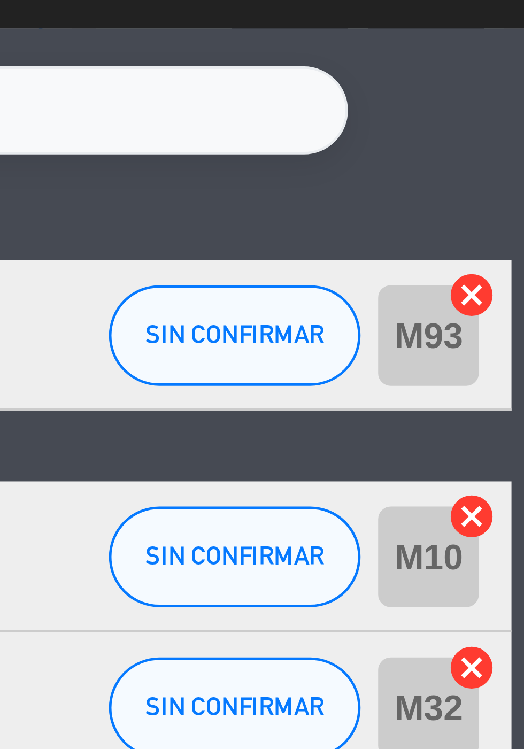
click at [511, 201] on icon "cancel" at bounding box center [512, 201] width 11 height 11
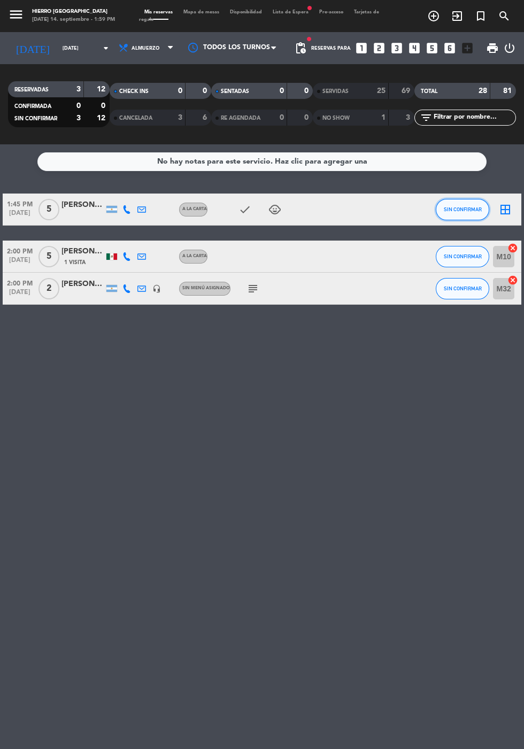
click at [473, 219] on button "SIN CONFIRMAR" at bounding box center [462, 209] width 53 height 21
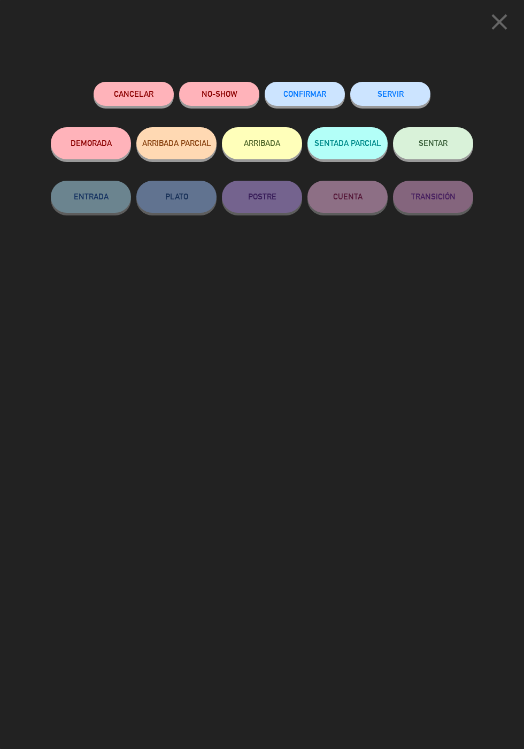
click at [420, 143] on span "SENTAR" at bounding box center [433, 142] width 29 height 9
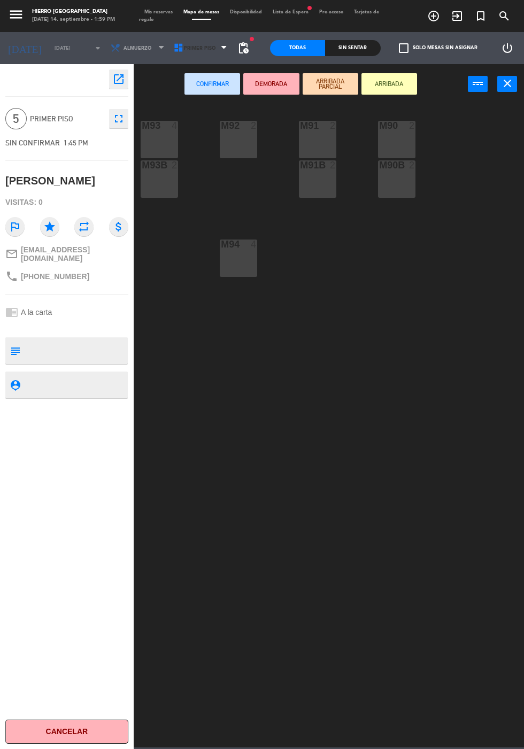
click at [197, 40] on span "Primer Piso" at bounding box center [201, 48] width 63 height 24
click at [182, 95] on ng-component "menu [PERSON_NAME][GEOGRAPHIC_DATA][DATE] 14. septiembre - 1:59 PM Mis reservas…" at bounding box center [262, 374] width 524 height 748
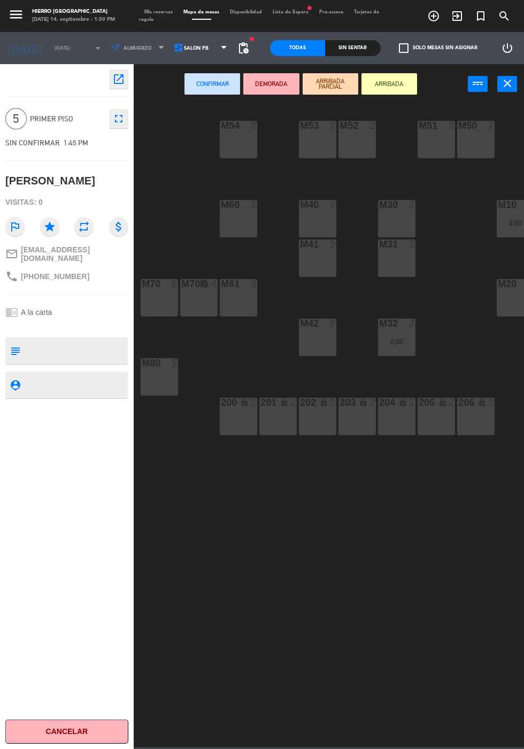
click at [155, 301] on div "M70 8" at bounding box center [159, 297] width 37 height 37
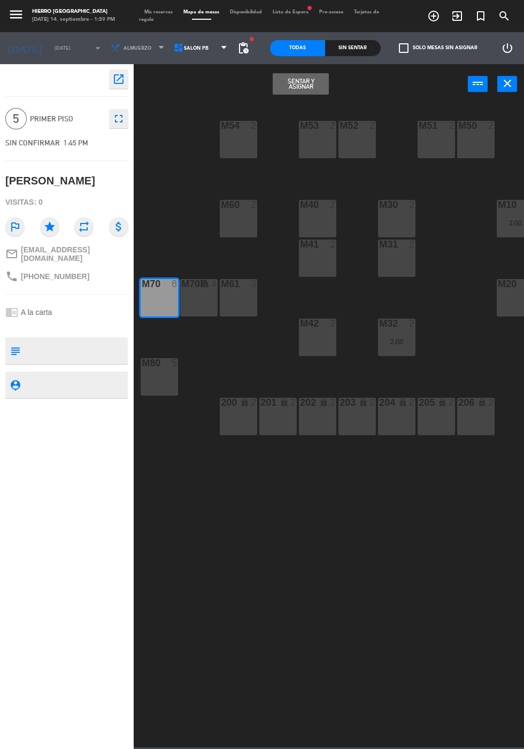
click at [286, 76] on button "Sentar y Asignar" at bounding box center [301, 83] width 56 height 21
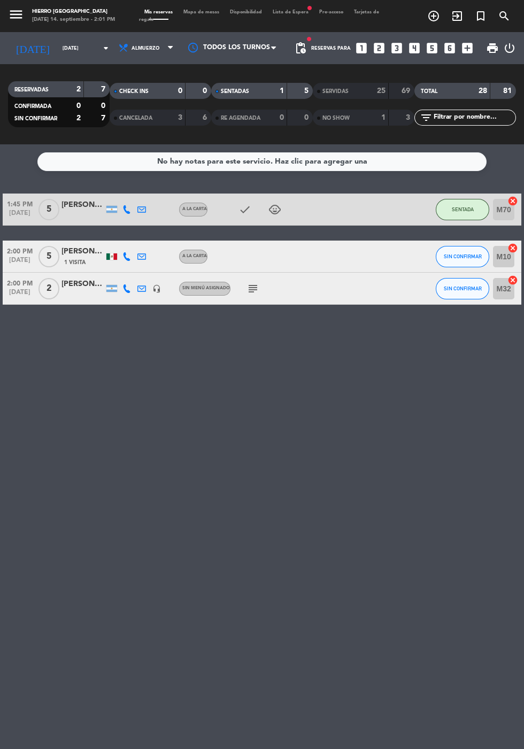
click at [256, 287] on icon "subject" at bounding box center [253, 288] width 13 height 13
